Goal: Communication & Community: Answer question/provide support

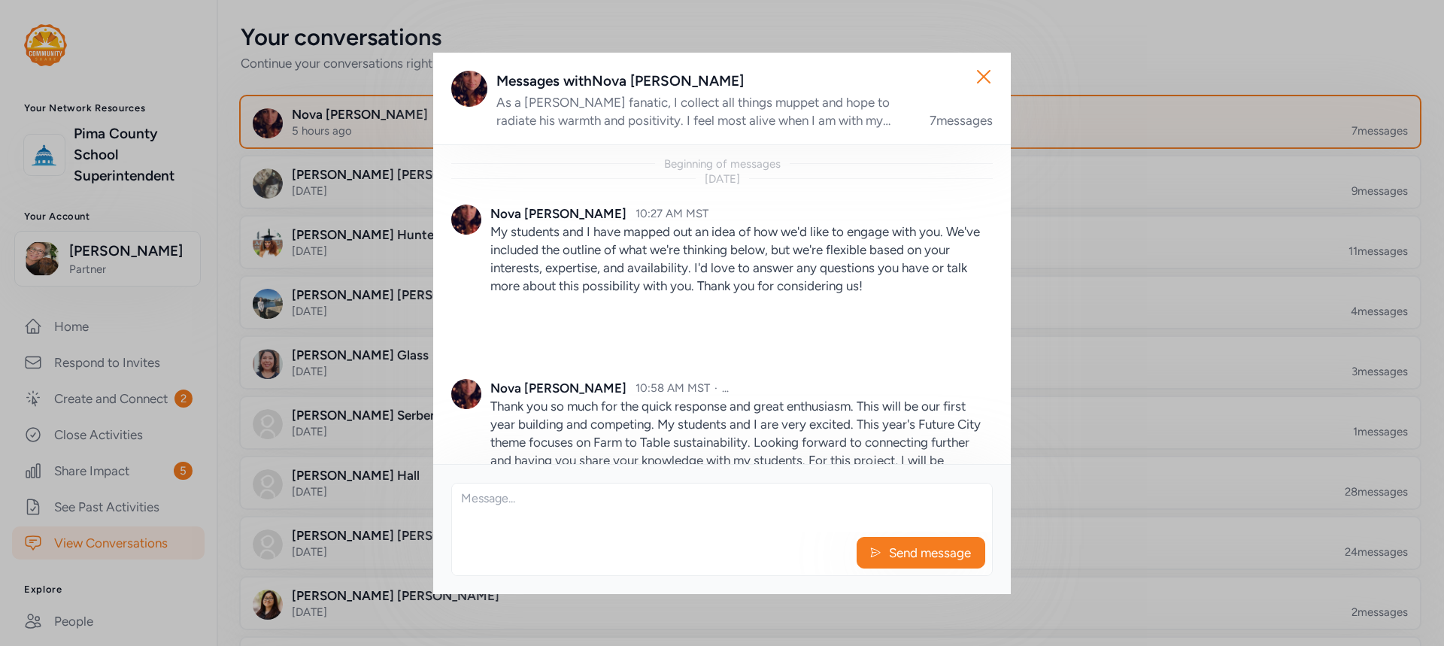
scroll to position [795, 0]
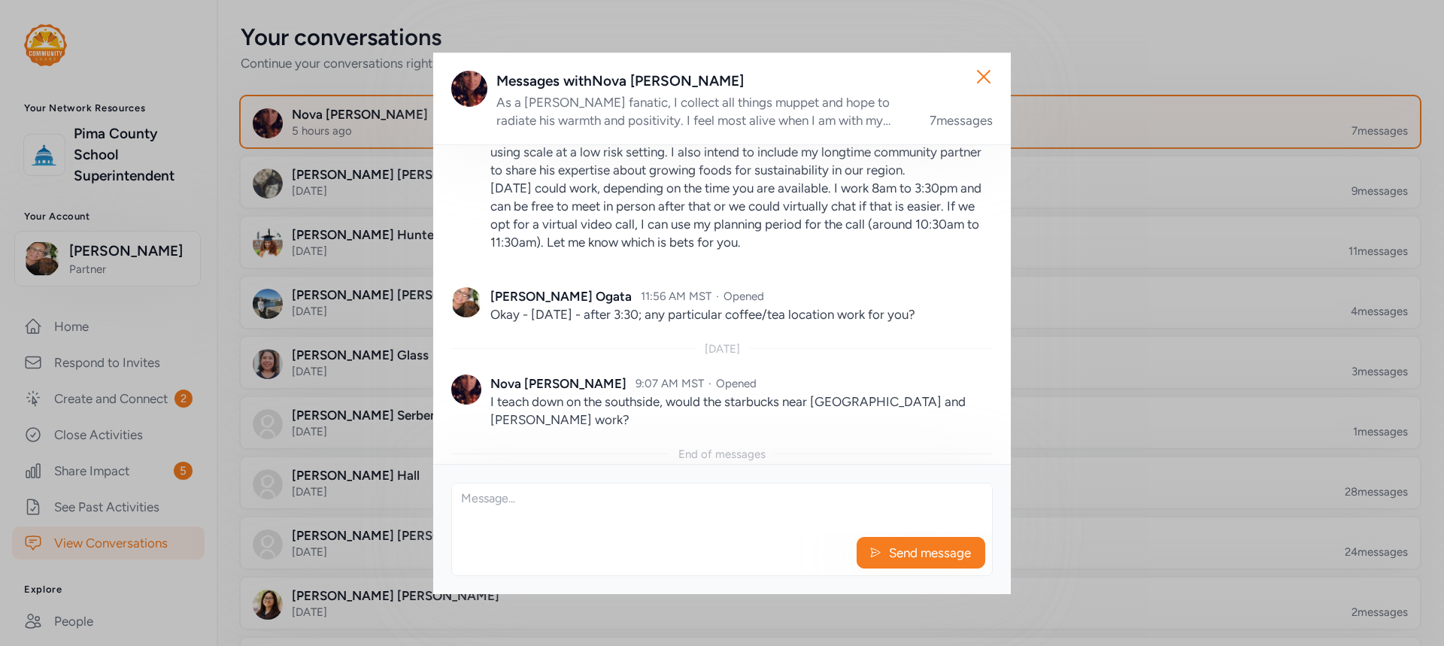
click at [511, 505] on textarea at bounding box center [722, 507] width 540 height 48
type textarea "okay - let's meet up 3:45?"
click at [922, 555] on span "Send message" at bounding box center [929, 553] width 85 height 18
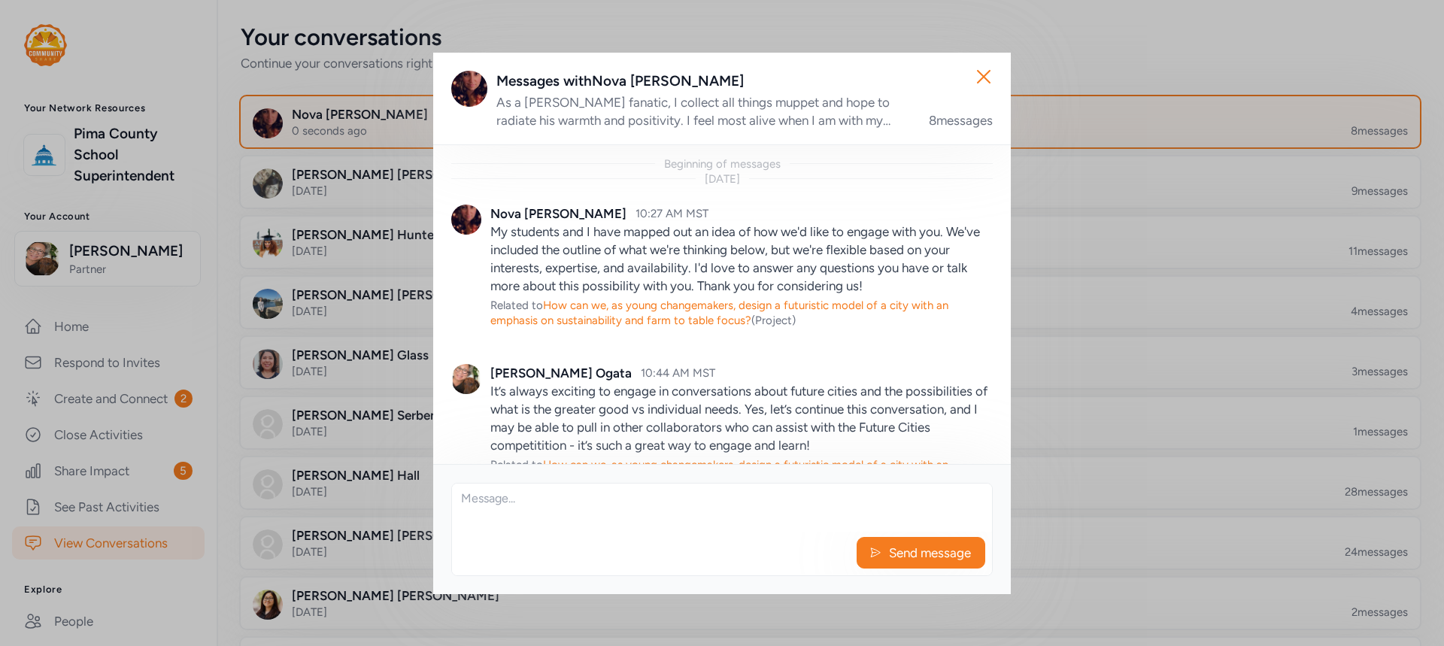
scroll to position [895, 0]
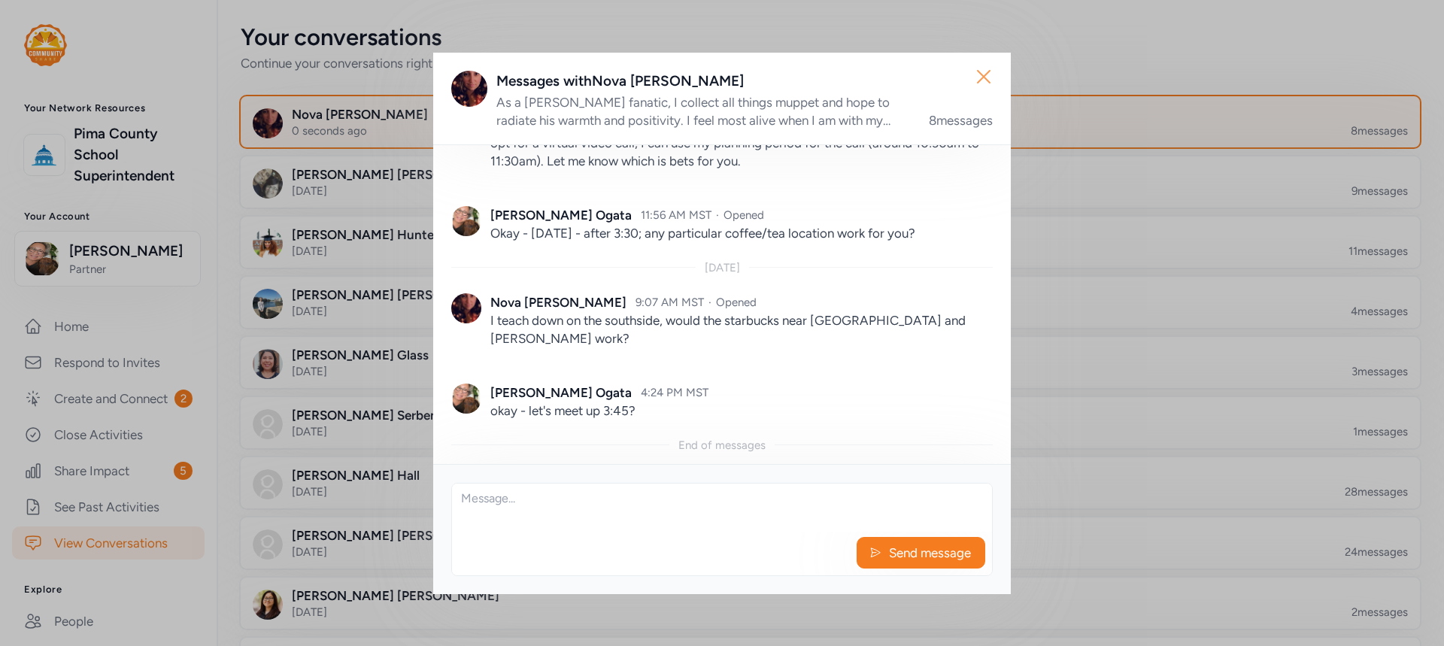
click at [986, 77] on icon "button" at bounding box center [983, 77] width 24 height 24
